Goal: Navigation & Orientation: Find specific page/section

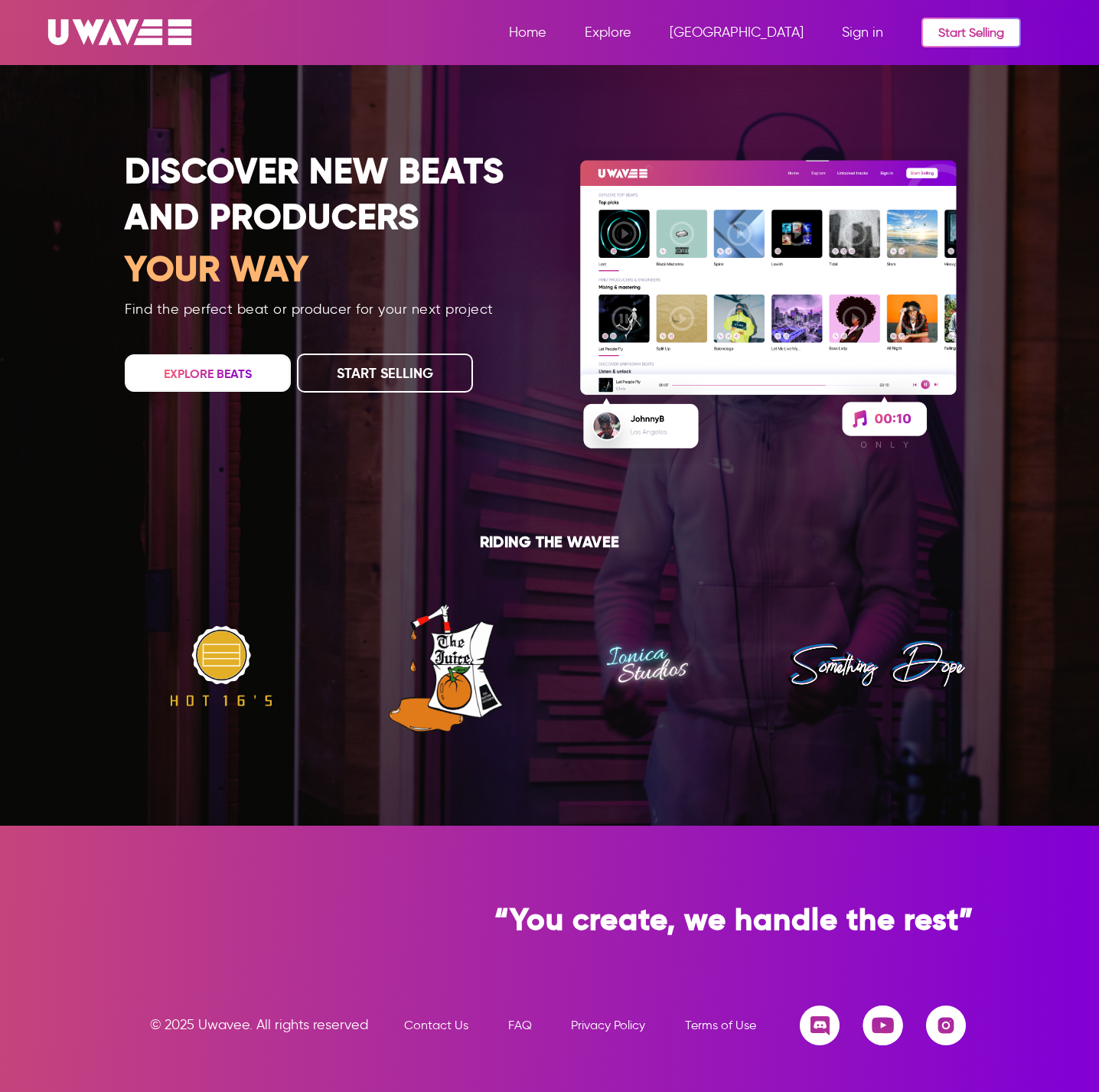
click at [631, 31] on span "Explore" at bounding box center [608, 31] width 47 height 17
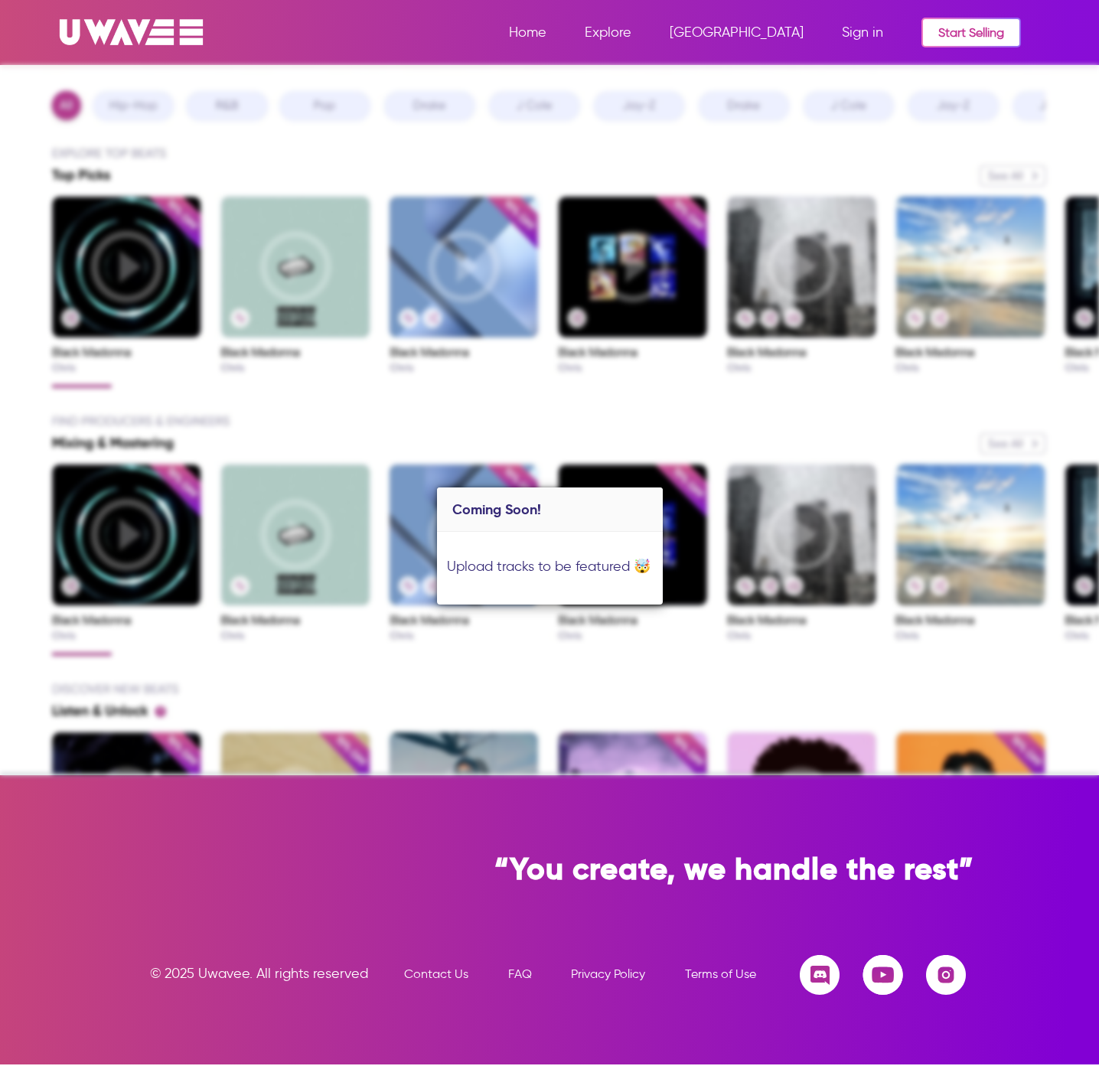
click at [782, 31] on span "[GEOGRAPHIC_DATA]" at bounding box center [736, 31] width 134 height 17
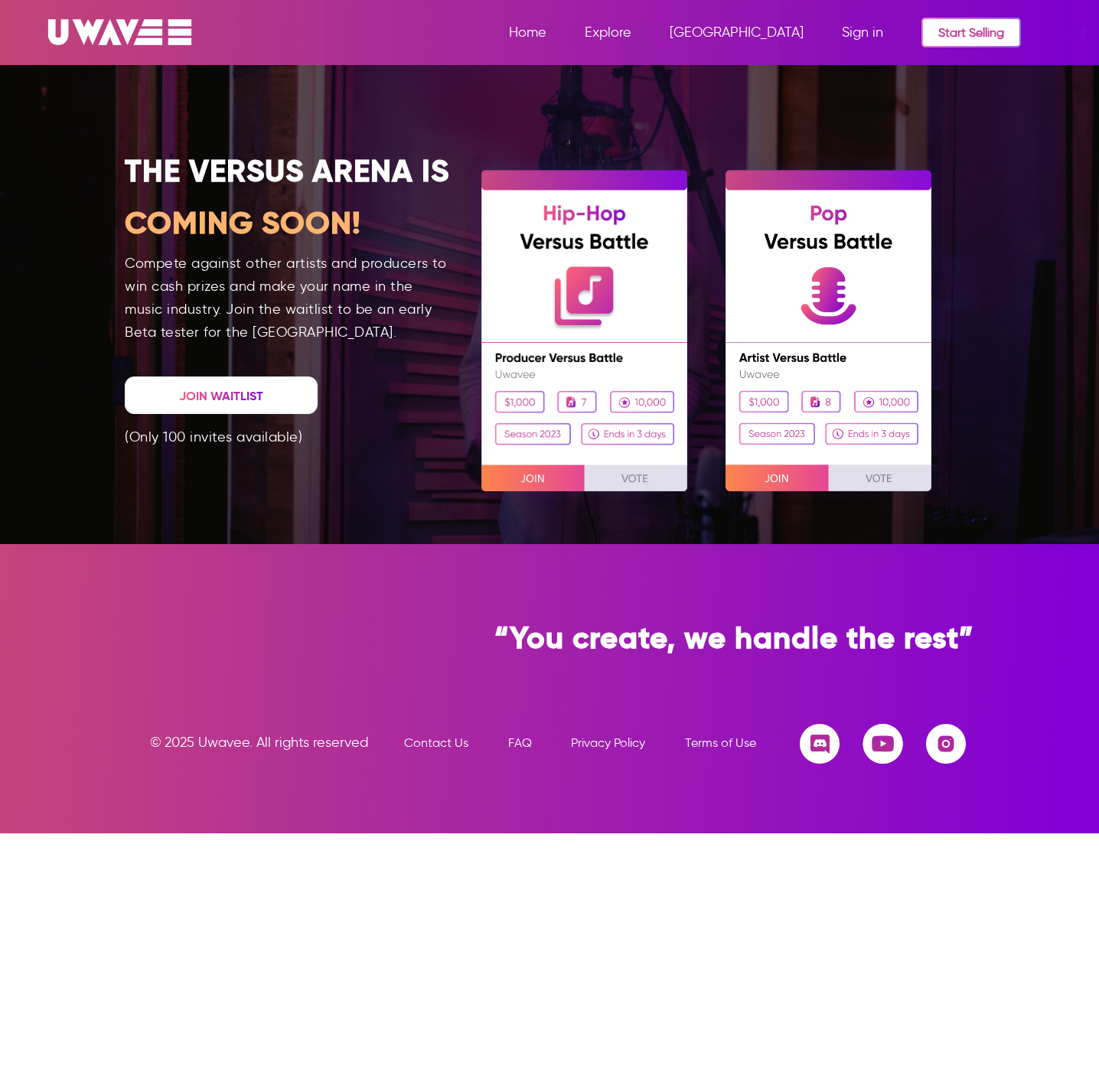
click at [945, 742] on img at bounding box center [946, 743] width 40 height 40
click at [520, 742] on span "FAQ" at bounding box center [520, 742] width 23 height 15
